Goal: Transaction & Acquisition: Book appointment/travel/reservation

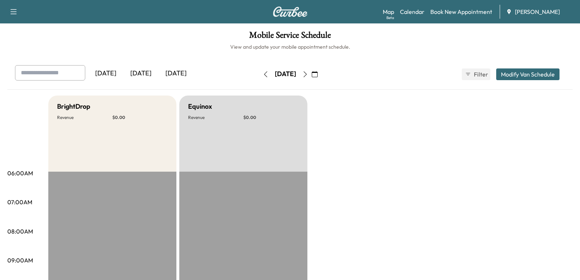
click at [317, 74] on icon "button" at bounding box center [315, 74] width 6 height 6
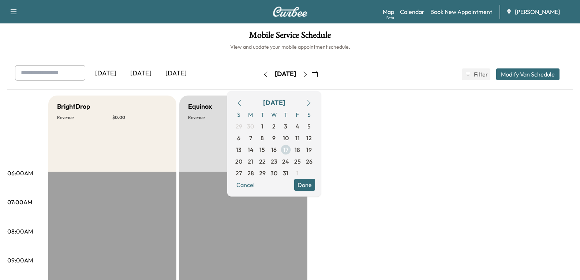
click at [288, 150] on span "17" at bounding box center [285, 149] width 5 height 9
click at [462, 10] on link "Book New Appointment" at bounding box center [461, 11] width 62 height 9
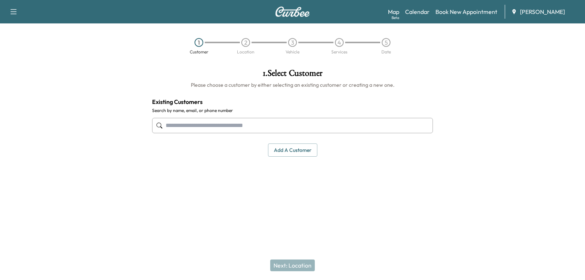
click at [237, 124] on input "text" at bounding box center [292, 125] width 281 height 15
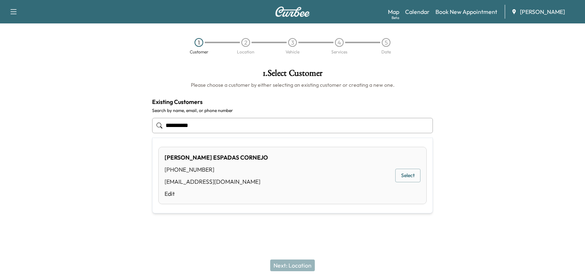
click at [408, 175] on button "Select" at bounding box center [407, 176] width 25 height 14
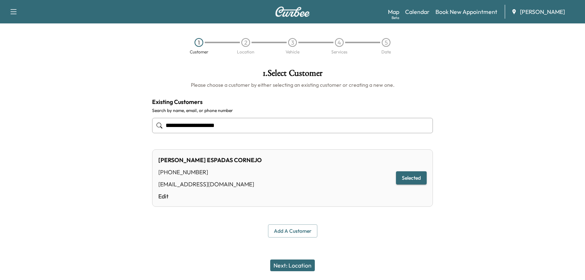
type input "**********"
click at [296, 267] on button "Next: Location" at bounding box center [292, 265] width 45 height 12
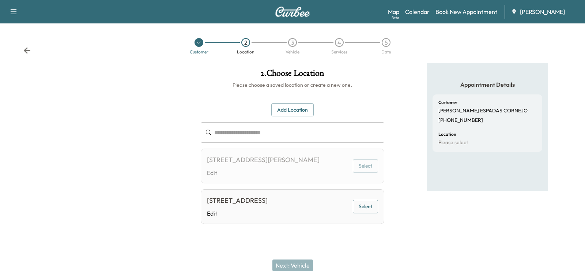
click at [365, 207] on button "Select" at bounding box center [365, 207] width 25 height 14
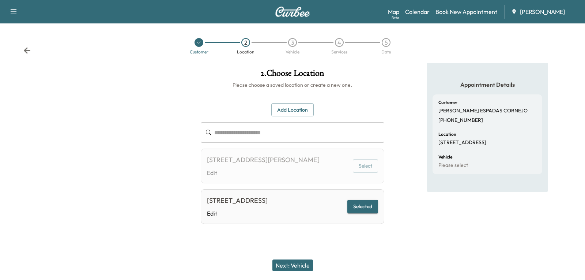
click at [289, 266] on button "Next: Vehicle" at bounding box center [292, 265] width 41 height 12
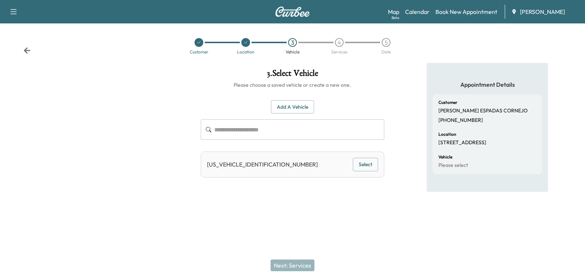
click at [364, 164] on button "Select" at bounding box center [365, 165] width 25 height 14
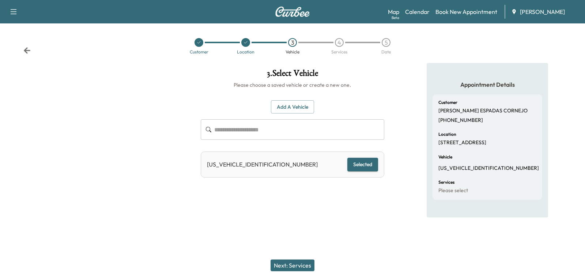
click at [290, 267] on button "Next: Services" at bounding box center [293, 265] width 44 height 12
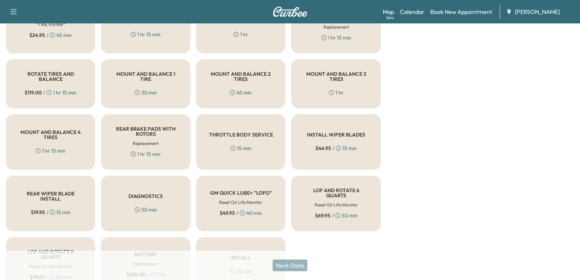
scroll to position [242, 0]
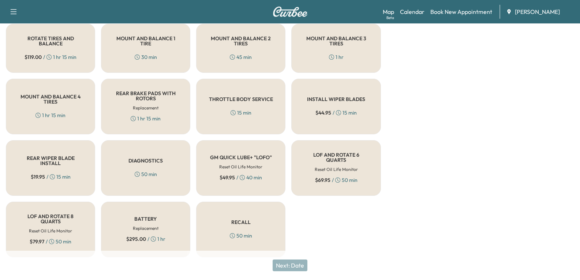
click at [52, 217] on h5 "LOF AND ROTATE 8 QUARTS" at bounding box center [50, 219] width 65 height 10
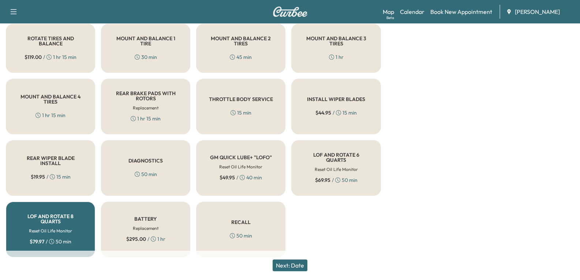
click at [301, 265] on button "Next: Date" at bounding box center [289, 265] width 35 height 12
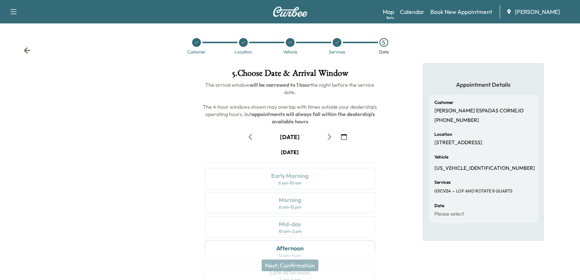
click at [345, 139] on icon "button" at bounding box center [344, 137] width 6 height 6
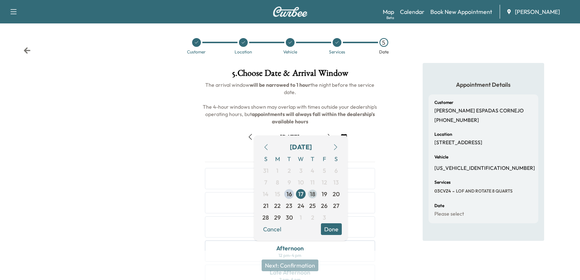
click at [311, 192] on span "18" at bounding box center [312, 193] width 5 height 9
click at [25, 51] on icon at bounding box center [27, 50] width 7 height 6
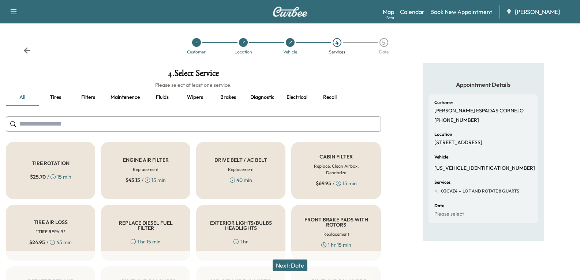
click at [25, 51] on icon at bounding box center [27, 50] width 7 height 6
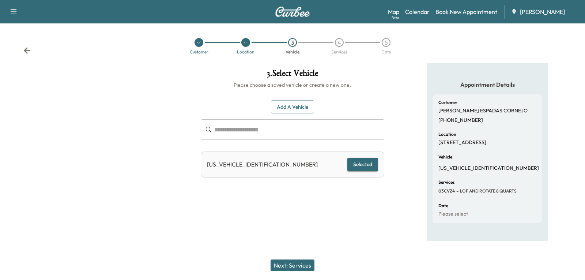
click at [25, 51] on icon at bounding box center [27, 50] width 7 height 6
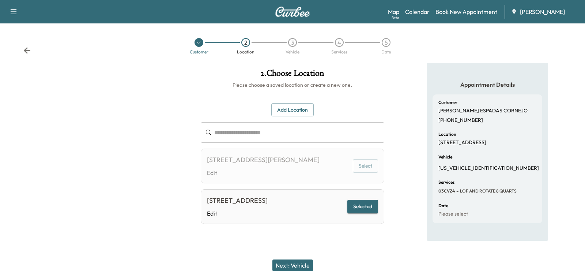
click at [25, 51] on icon at bounding box center [27, 50] width 7 height 6
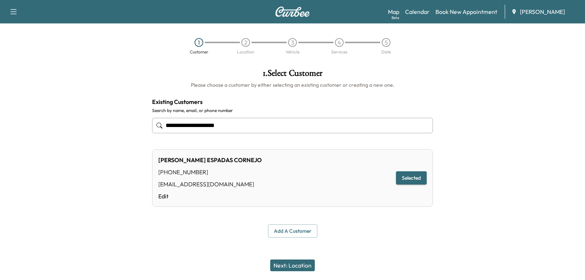
click at [406, 179] on button "Selected" at bounding box center [411, 178] width 31 height 14
click at [301, 262] on button "Next: Location" at bounding box center [292, 265] width 45 height 12
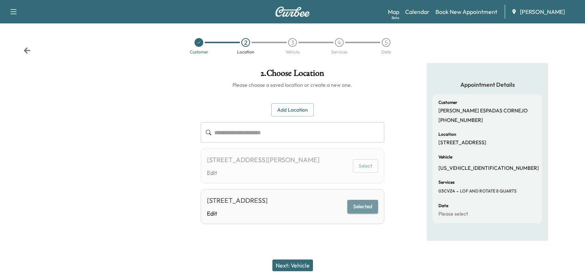
click at [360, 204] on button "Selected" at bounding box center [362, 207] width 31 height 14
click at [285, 268] on button "Next: Vehicle" at bounding box center [292, 265] width 41 height 12
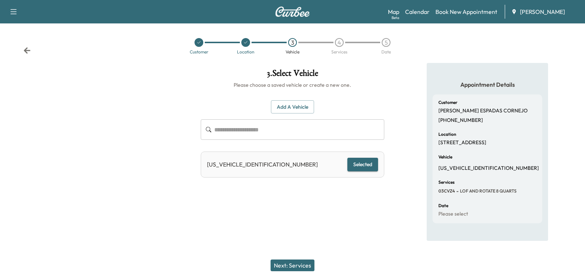
click at [26, 48] on icon at bounding box center [26, 50] width 7 height 7
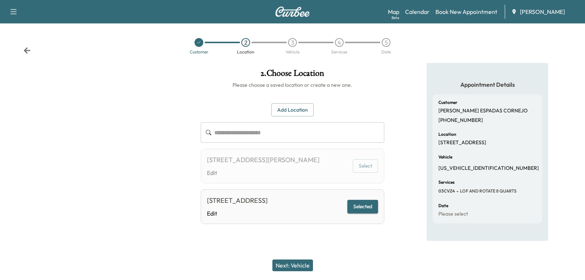
click at [289, 261] on button "Next: Vehicle" at bounding box center [292, 265] width 41 height 12
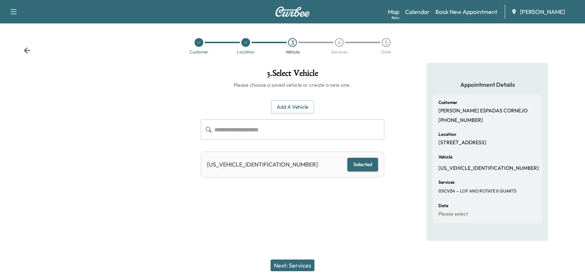
click at [360, 167] on button "Selected" at bounding box center [362, 165] width 31 height 14
click at [298, 267] on button "Next: Services" at bounding box center [293, 265] width 44 height 12
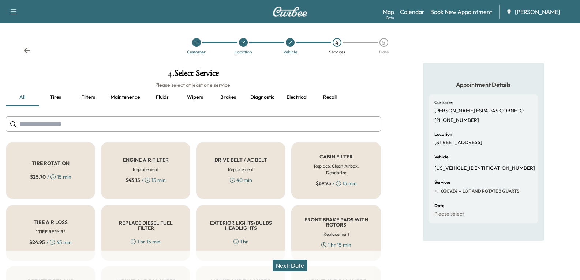
click at [27, 50] on icon at bounding box center [27, 50] width 7 height 6
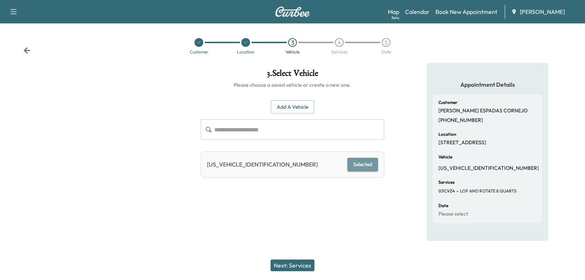
click at [369, 165] on button "Selected" at bounding box center [362, 165] width 31 height 14
click at [305, 266] on button "Next: Services" at bounding box center [293, 265] width 44 height 12
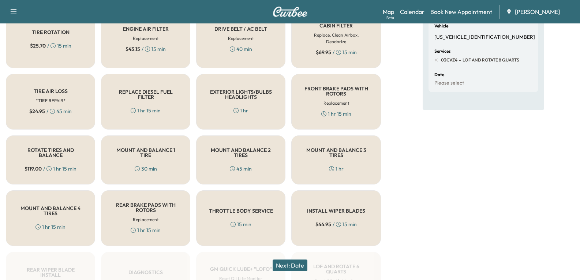
scroll to position [242, 0]
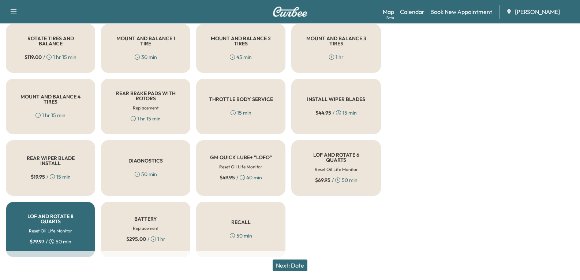
click at [304, 267] on button "Next: Date" at bounding box center [289, 265] width 35 height 12
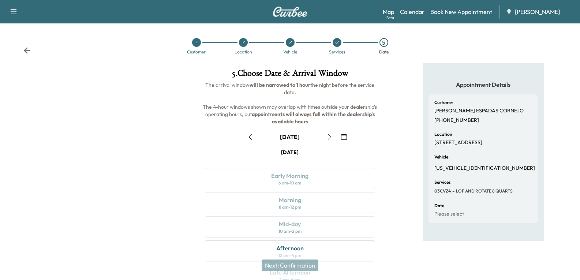
click at [346, 136] on icon "button" at bounding box center [344, 137] width 6 height 6
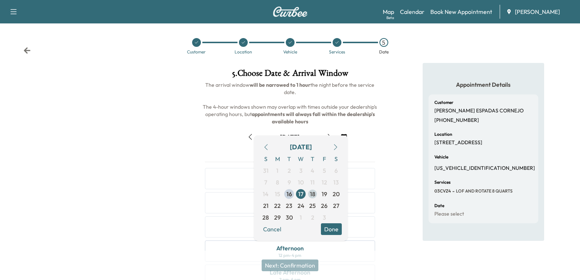
click at [311, 196] on span "18" at bounding box center [312, 193] width 5 height 9
click at [332, 230] on button "Done" at bounding box center [331, 229] width 21 height 12
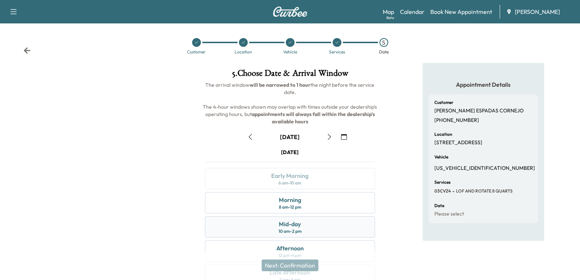
click at [311, 226] on div "Mid-day 10 am - 2 pm" at bounding box center [290, 226] width 170 height 21
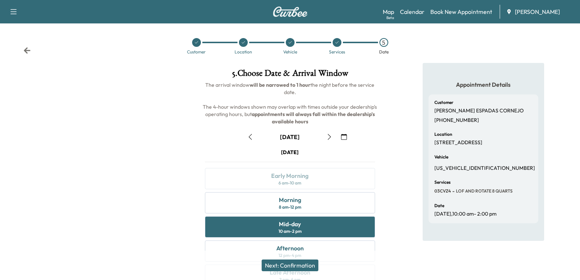
click at [302, 266] on button "Next: Confirmation" at bounding box center [290, 265] width 57 height 12
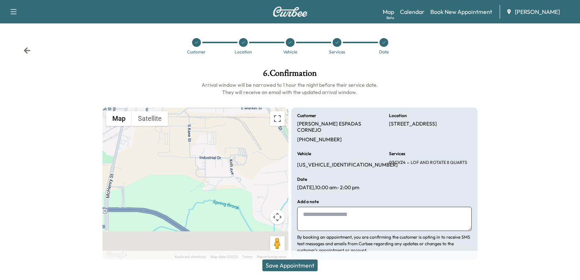
click at [334, 211] on textarea at bounding box center [384, 219] width 174 height 24
paste textarea "**********"
type textarea "**********"
click at [301, 265] on button "Save Appointment" at bounding box center [289, 265] width 55 height 12
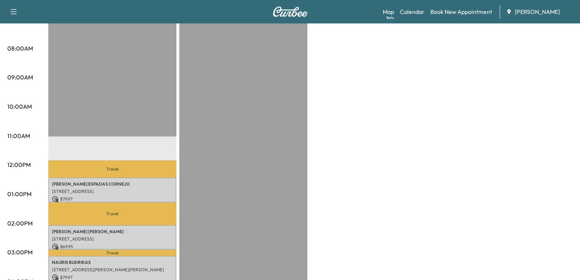
scroll to position [219, 0]
